Goal: Check status: Check status

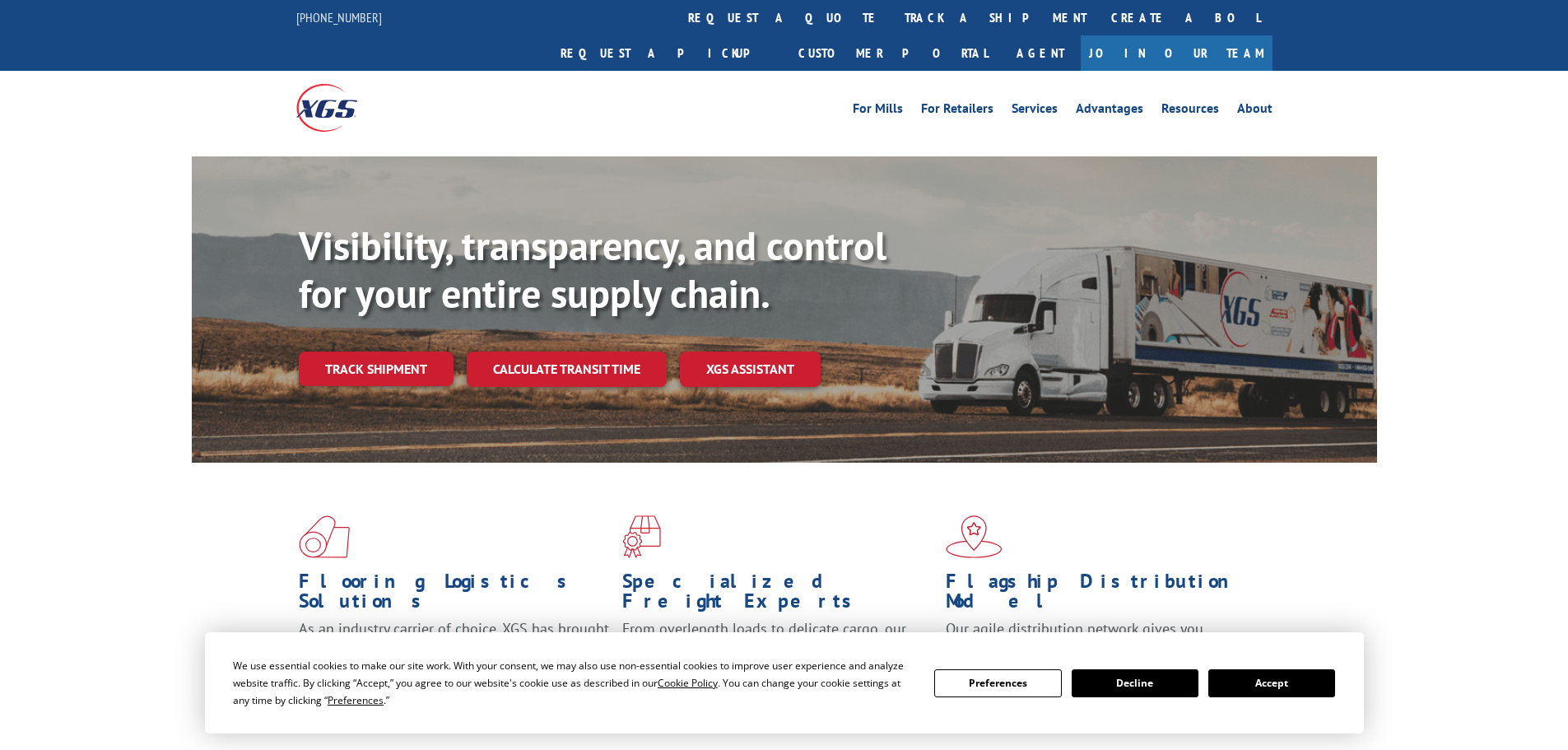
drag, startPoint x: 754, startPoint y: 27, endPoint x: 720, endPoint y: 84, distance: 66.4
click at [892, 26] on link "track a shipment" at bounding box center [995, 17] width 206 height 35
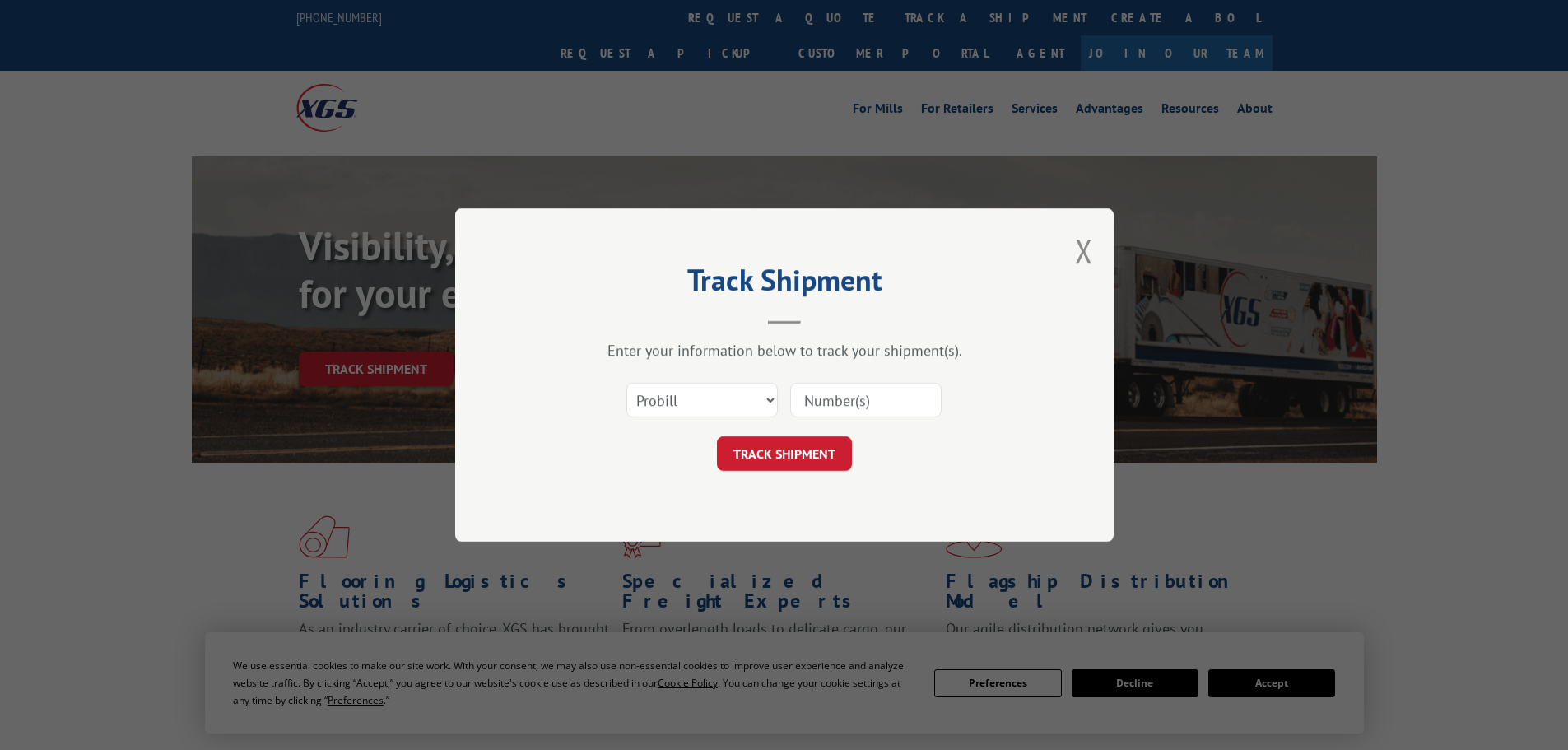
click at [833, 397] on input at bounding box center [866, 400] width 151 height 34
paste input "2878108"
type input "2878108"
click at [809, 452] on button "TRACK SHIPMENT" at bounding box center [784, 453] width 135 height 34
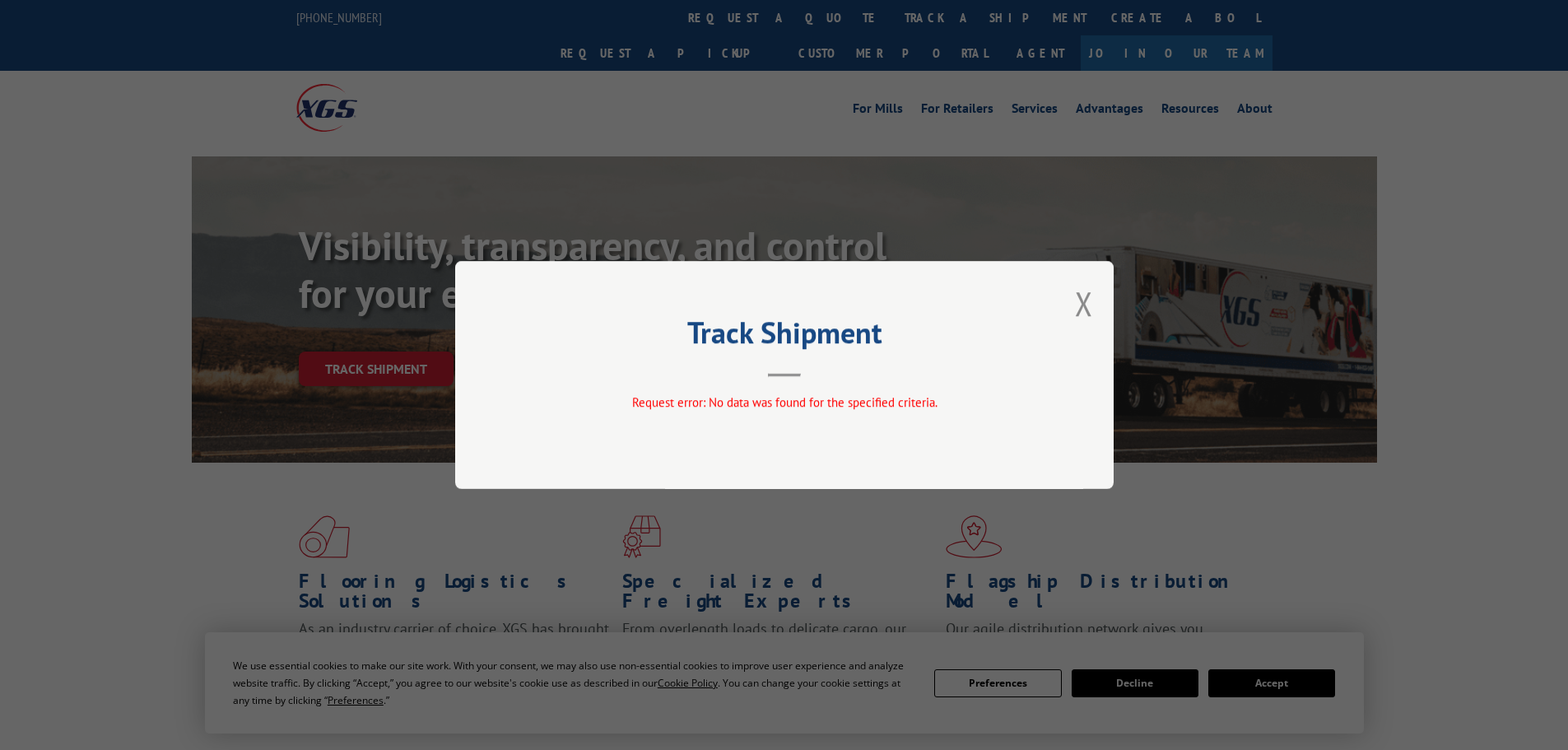
click at [1105, 297] on div "Track Shipment Request error: No data was found for the specified criteria." at bounding box center [784, 374] width 659 height 228
click at [1083, 310] on button "Close modal" at bounding box center [1084, 303] width 18 height 44
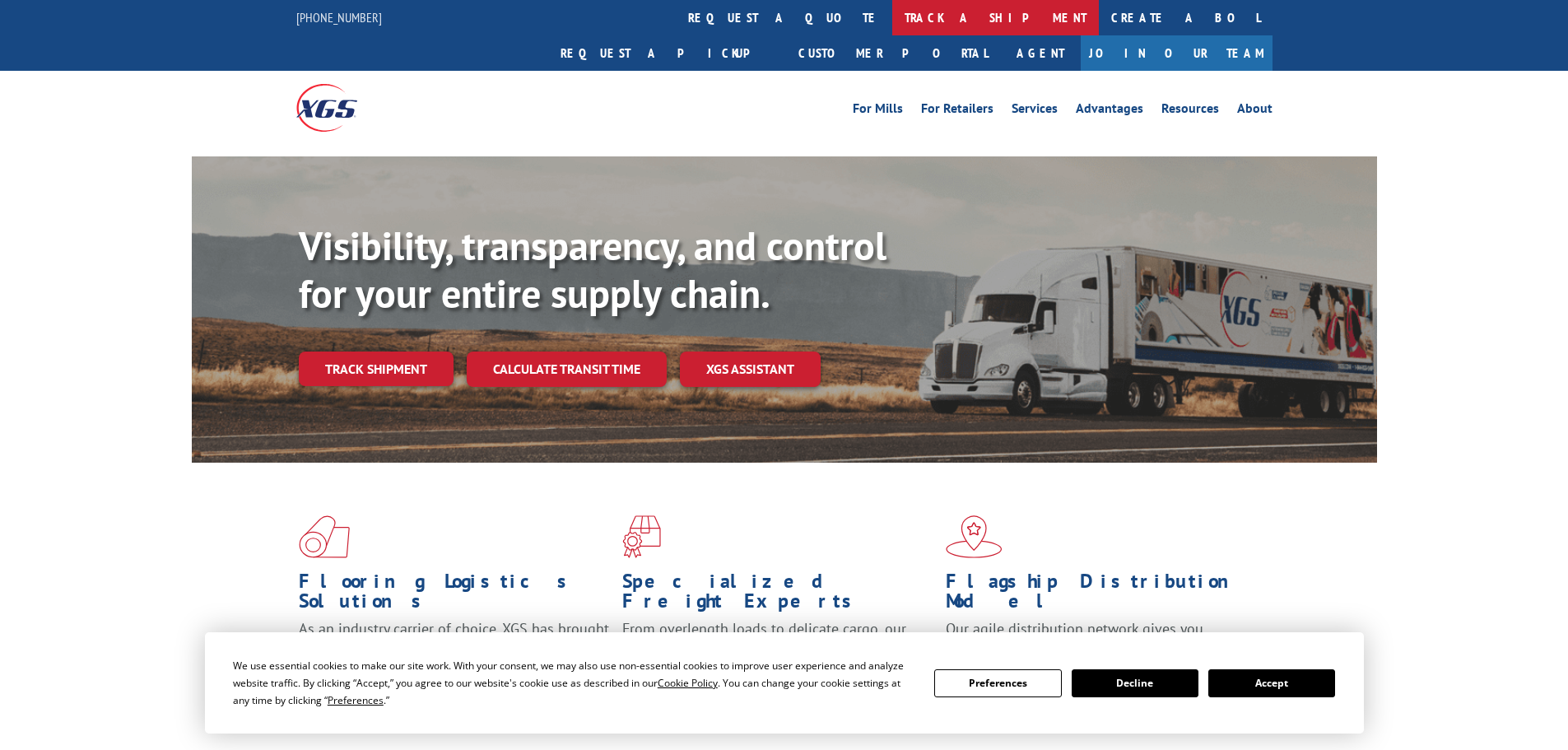
click at [892, 2] on link "track a shipment" at bounding box center [995, 17] width 206 height 35
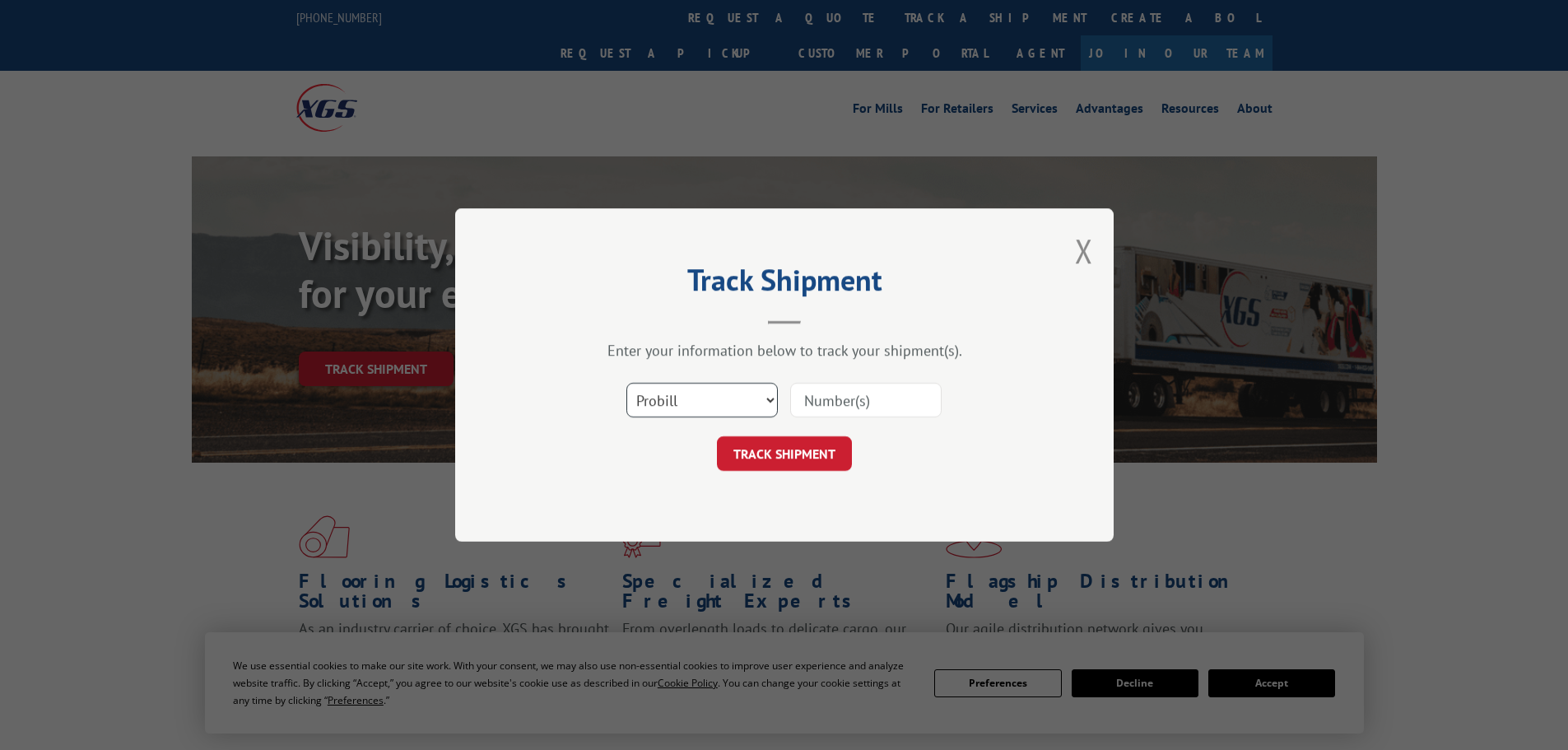
click at [747, 398] on select "Select category... Probill BOL PO" at bounding box center [702, 400] width 151 height 34
select select "bol"
click at [626, 383] on select "Select category... Probill BOL PO" at bounding box center [702, 400] width 151 height 34
click at [819, 400] on input at bounding box center [866, 400] width 151 height 34
paste input "2878108"
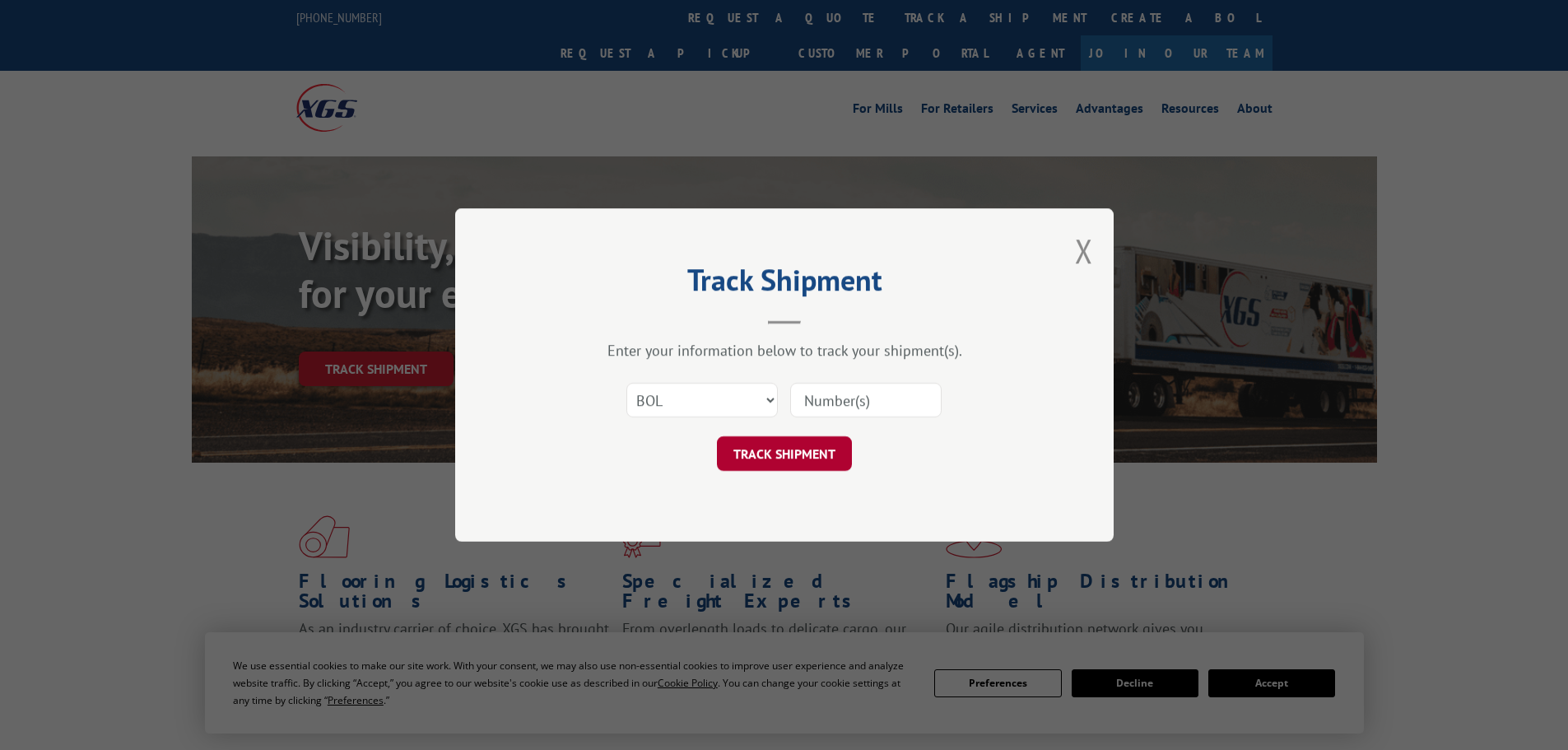
type input "2878108"
click at [796, 464] on button "TRACK SHIPMENT" at bounding box center [784, 453] width 135 height 34
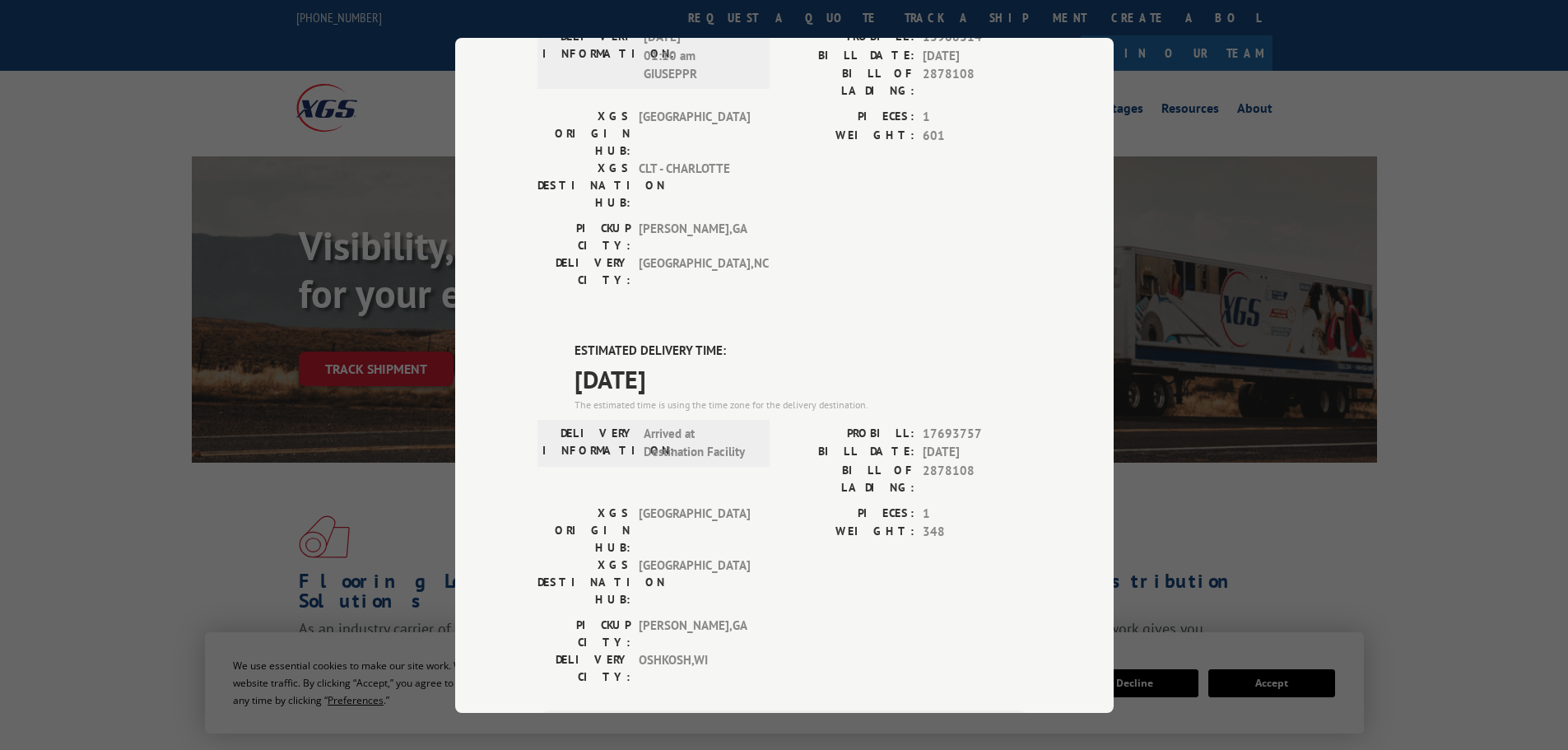
scroll to position [170, 0]
